Goal: Information Seeking & Learning: Learn about a topic

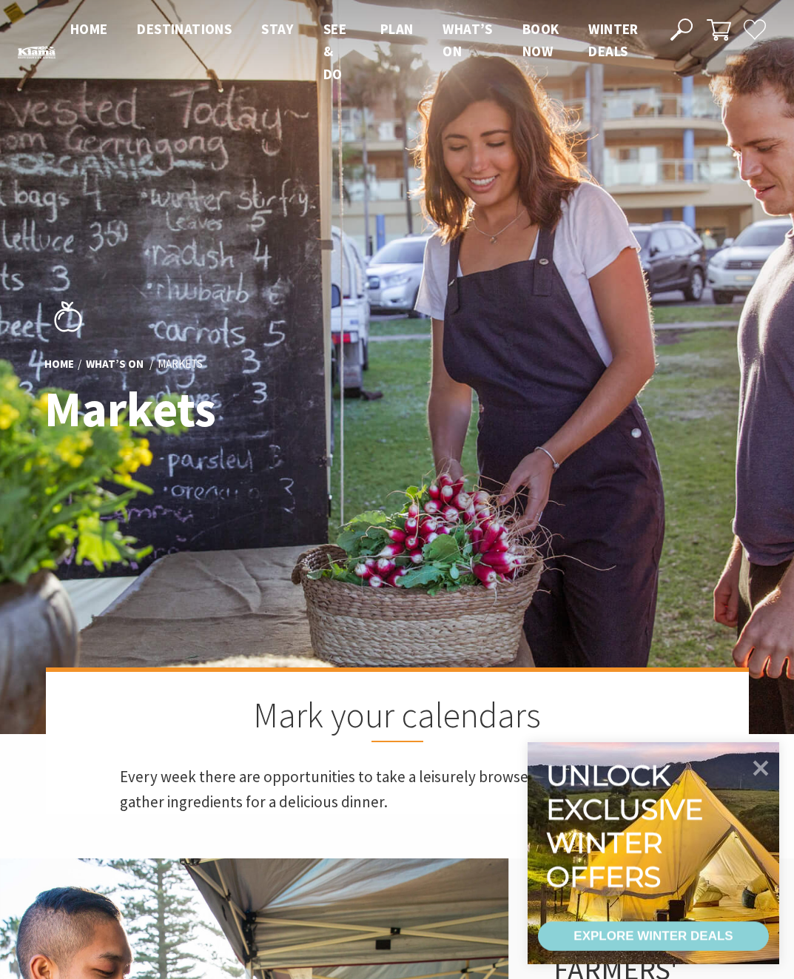
click at [77, 37] on span "Home" at bounding box center [89, 29] width 38 height 18
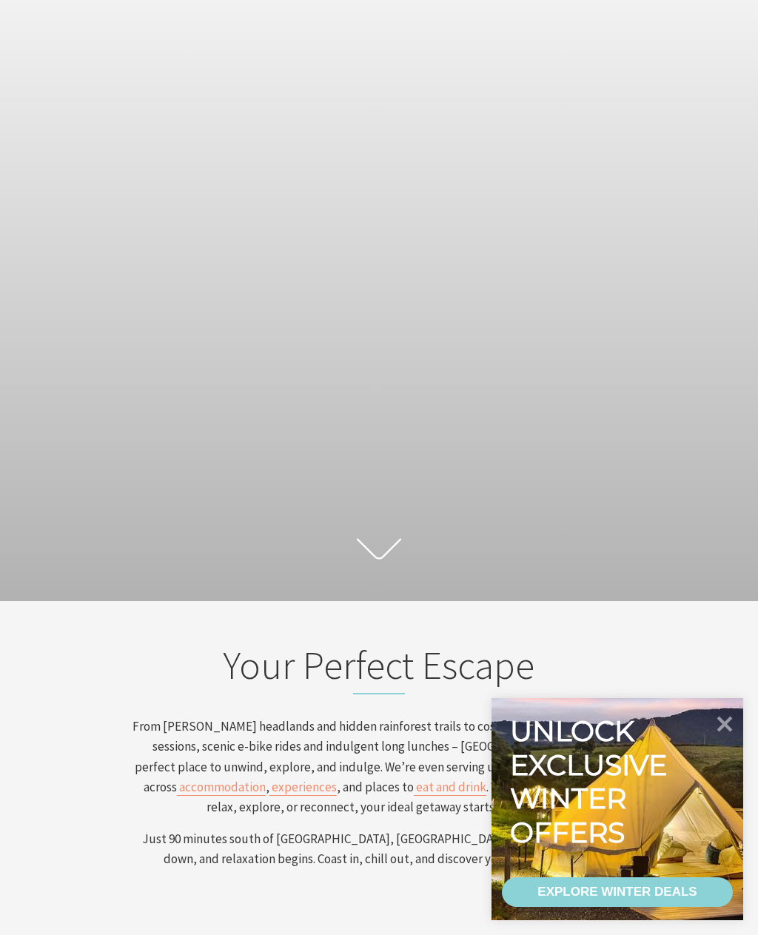
scroll to position [235, 0]
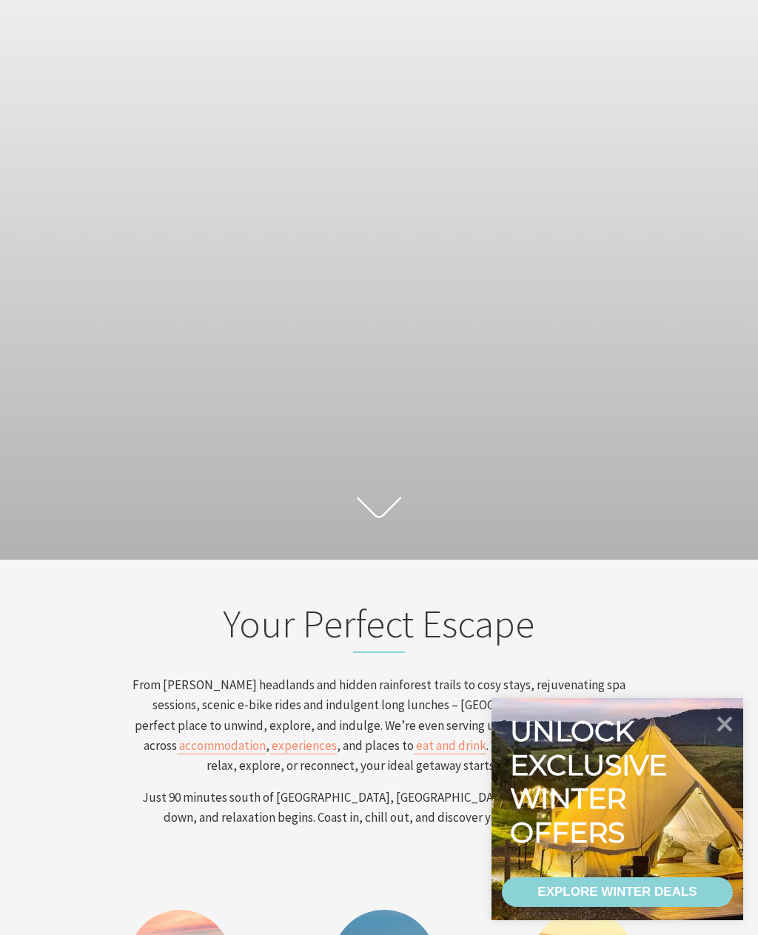
click at [719, 739] on icon at bounding box center [724, 723] width 31 height 31
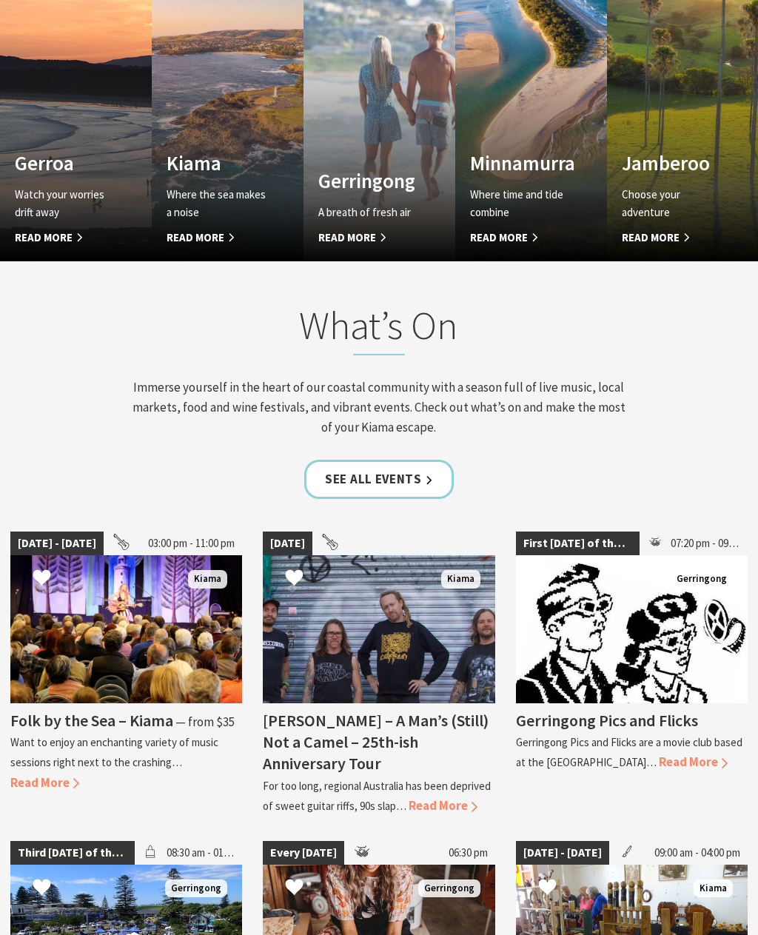
scroll to position [1396, 0]
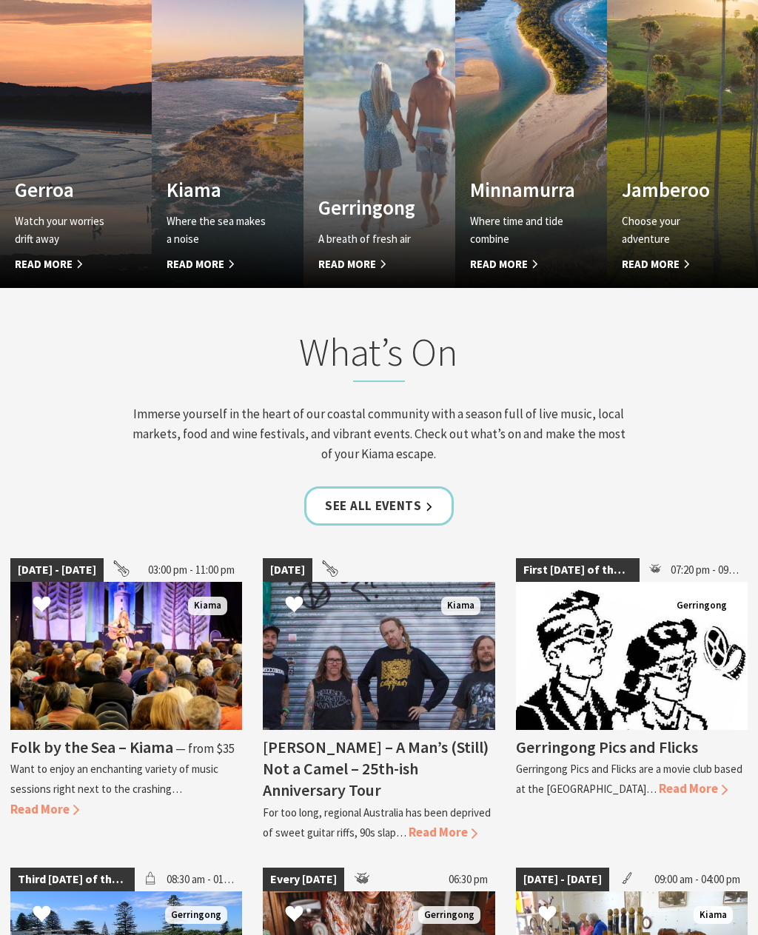
click at [215, 201] on h4 "Kiama" at bounding box center [215, 190] width 99 height 24
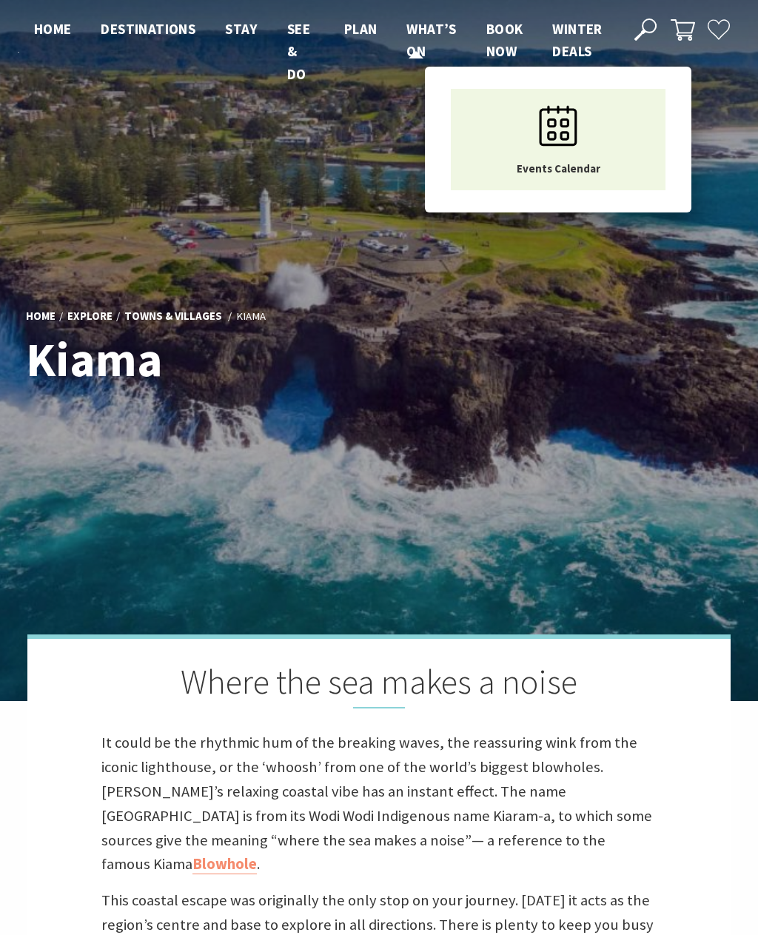
click at [424, 37] on span "What’s On" at bounding box center [431, 40] width 50 height 40
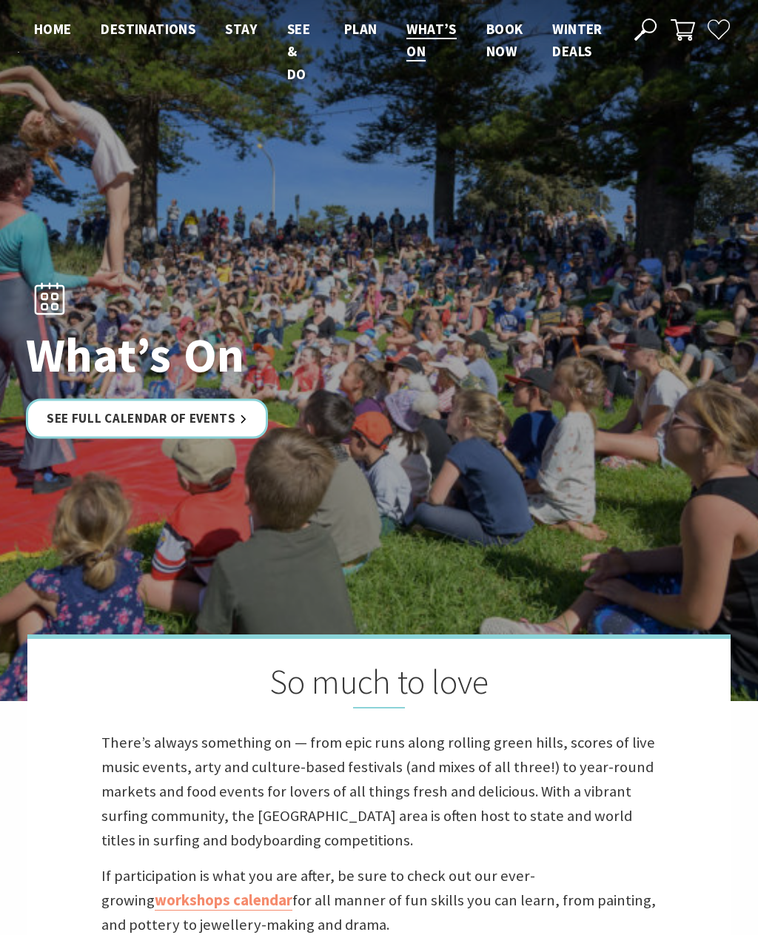
click at [224, 434] on link "See Full Calendar of Events" at bounding box center [147, 418] width 242 height 39
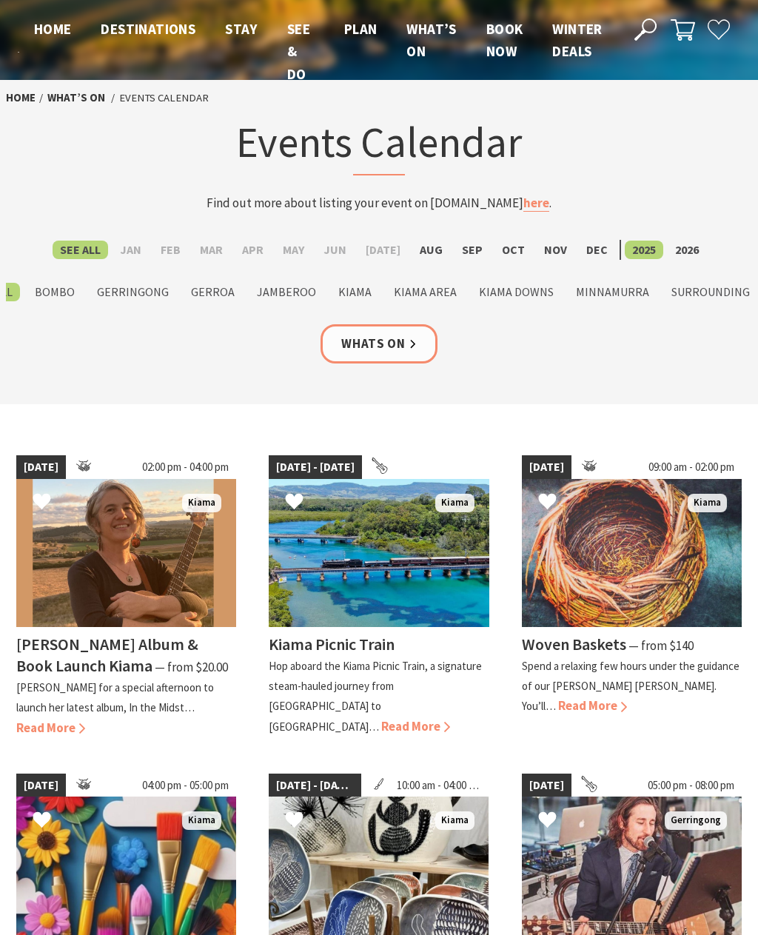
click at [425, 251] on label "Aug" at bounding box center [431, 249] width 38 height 18
click at [0, 0] on input "Aug" at bounding box center [0, 0] width 0 height 0
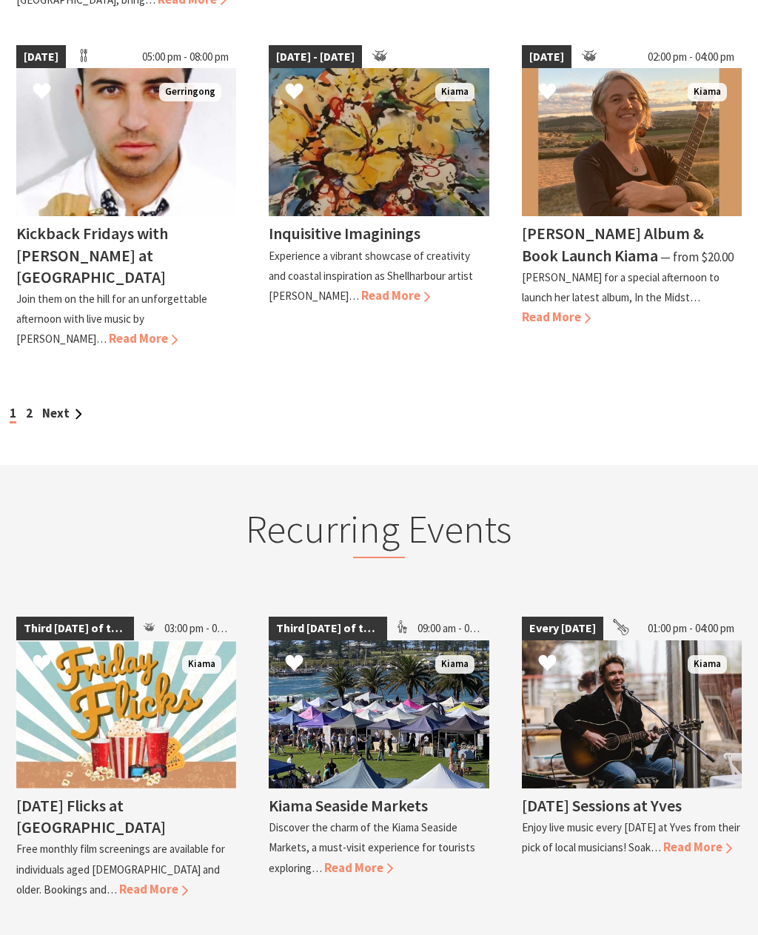
scroll to position [1367, 0]
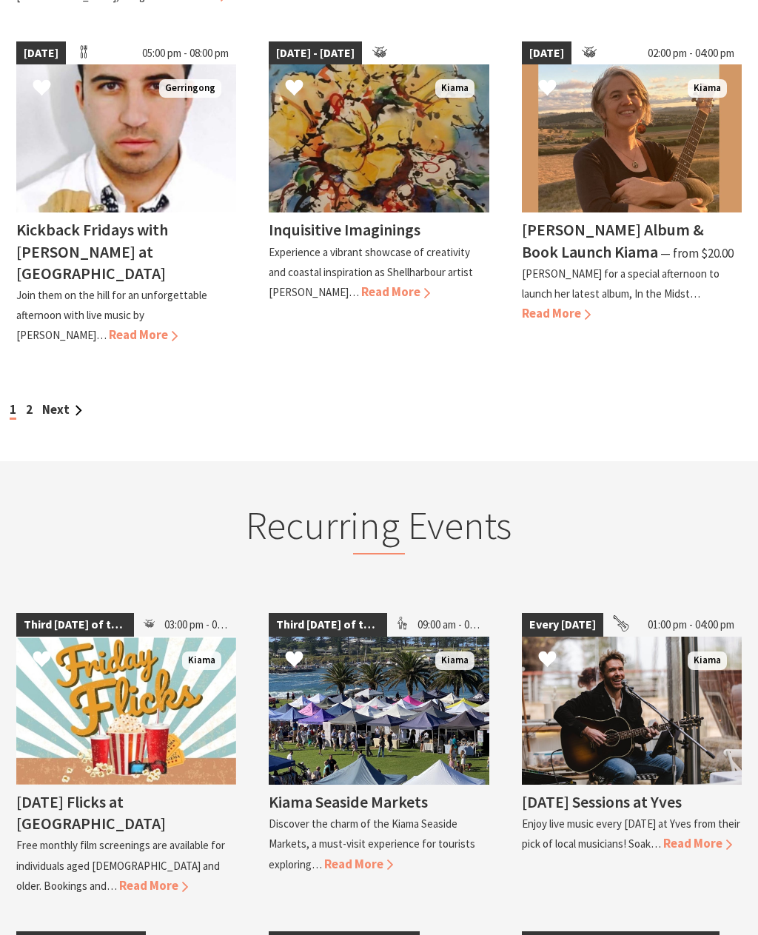
click at [352, 856] on span "Read More" at bounding box center [358, 864] width 69 height 16
